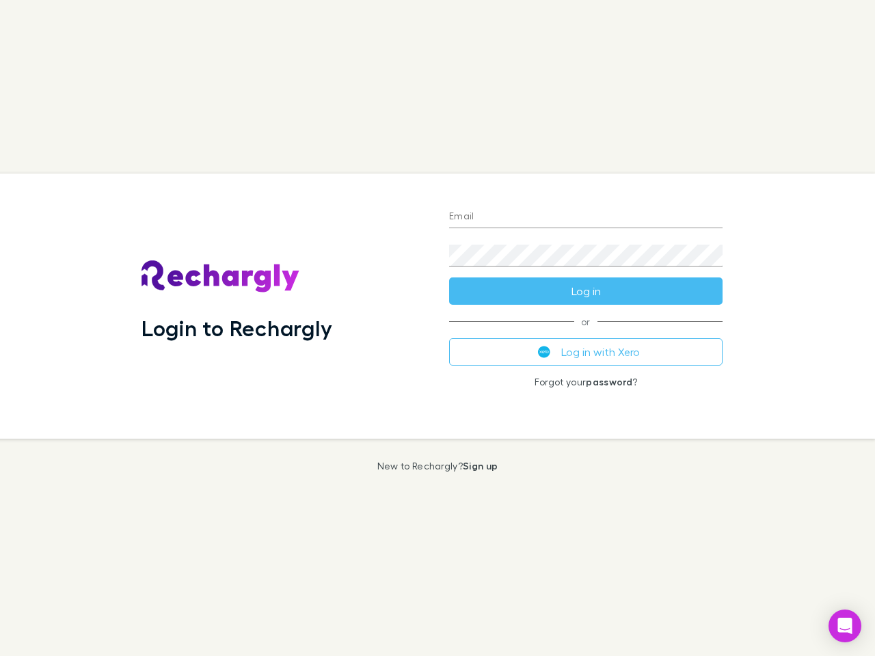
click at [437, 328] on div "Login to Rechargly" at bounding box center [285, 306] width 308 height 265
click at [586, 217] on input "Email" at bounding box center [585, 217] width 273 height 22
click at [586, 291] on button "Log in" at bounding box center [585, 290] width 273 height 27
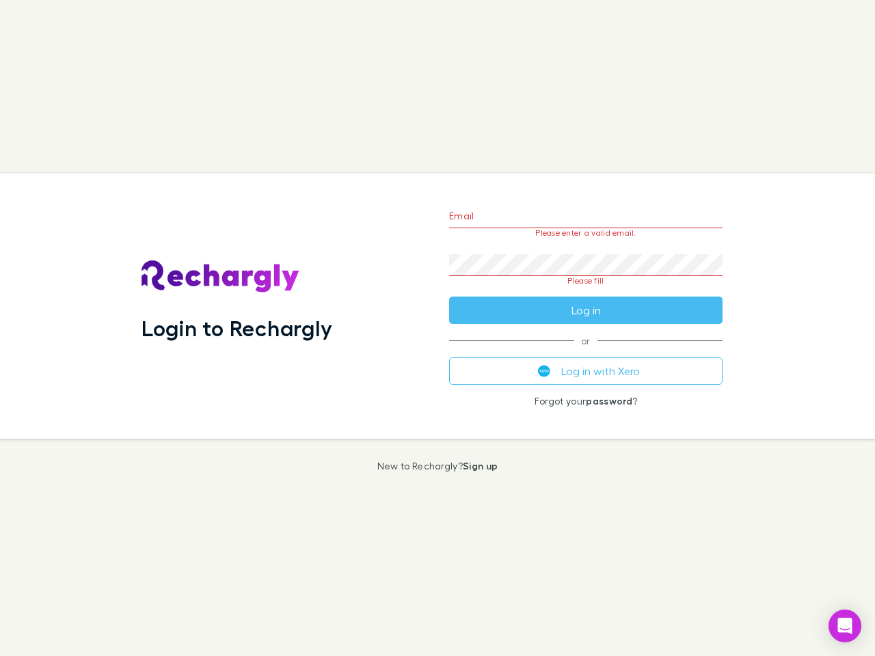
click at [586, 352] on div "Email Please enter a valid email. Password Please fill Log in or Log in with Xe…" at bounding box center [585, 306] width 295 height 265
click at [845, 626] on icon "Open Intercom Messenger" at bounding box center [845, 626] width 14 height 16
